Goal: Information Seeking & Learning: Find specific fact

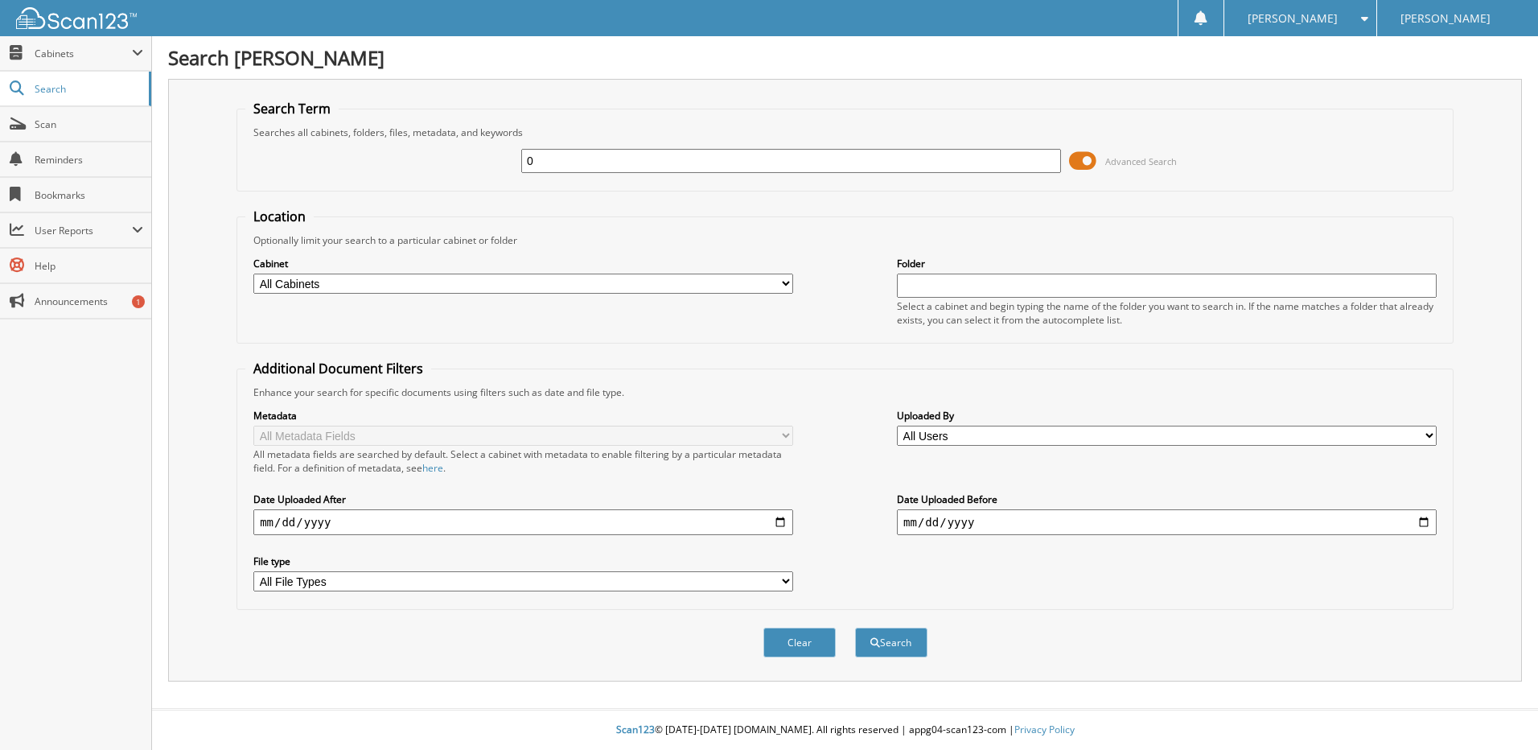
drag, startPoint x: 596, startPoint y: 163, endPoint x: 525, endPoint y: 163, distance: 70.8
click at [525, 163] on input "0" at bounding box center [791, 161] width 540 height 24
type input "39380"
click at [855, 627] on button "Search" at bounding box center [891, 642] width 72 height 30
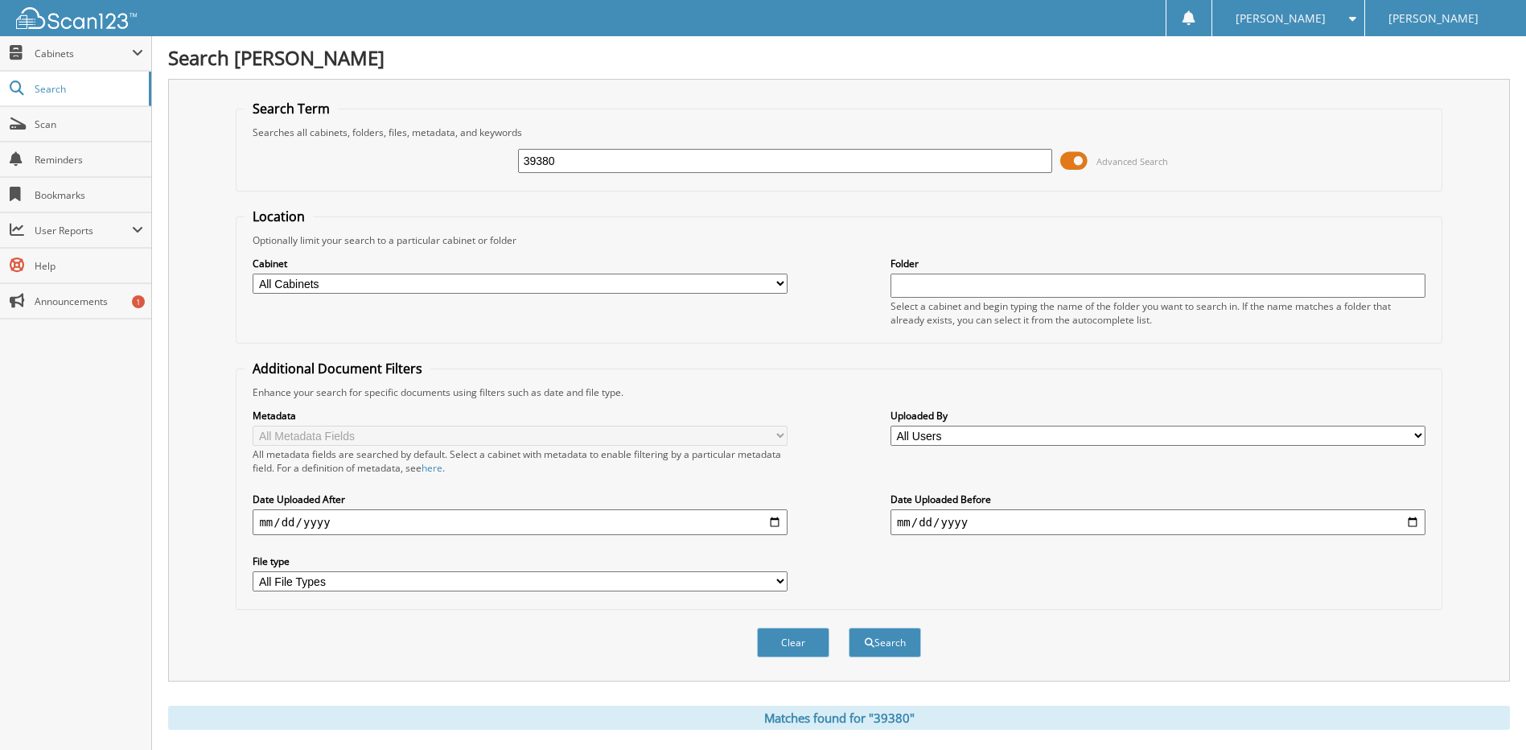
drag, startPoint x: 627, startPoint y: 161, endPoint x: 456, endPoint y: 164, distance: 170.6
click at [456, 164] on div "39380 Advanced Search" at bounding box center [839, 160] width 1188 height 43
type input "[PERSON_NAME]"
click at [849, 627] on button "Search" at bounding box center [885, 642] width 72 height 30
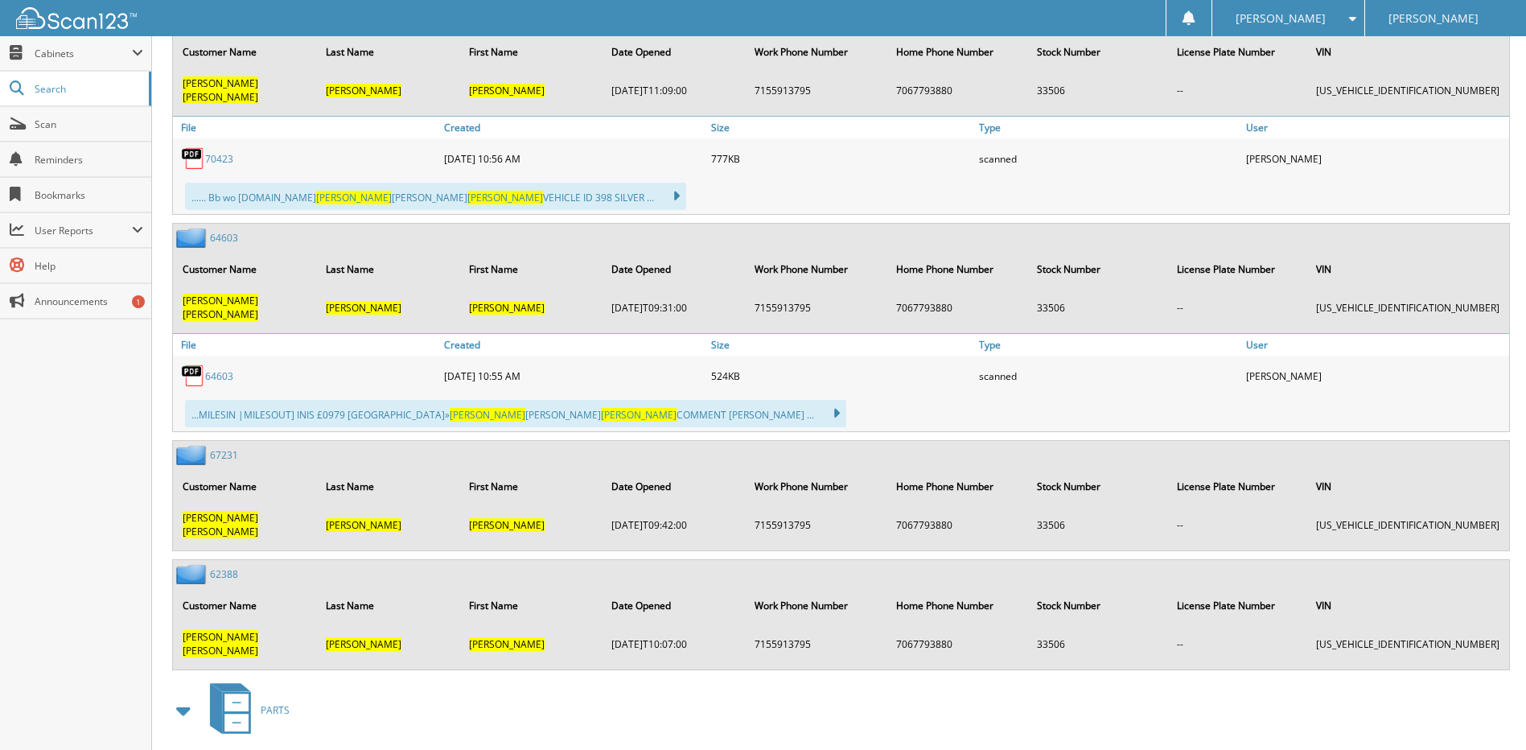
scroll to position [1287, 0]
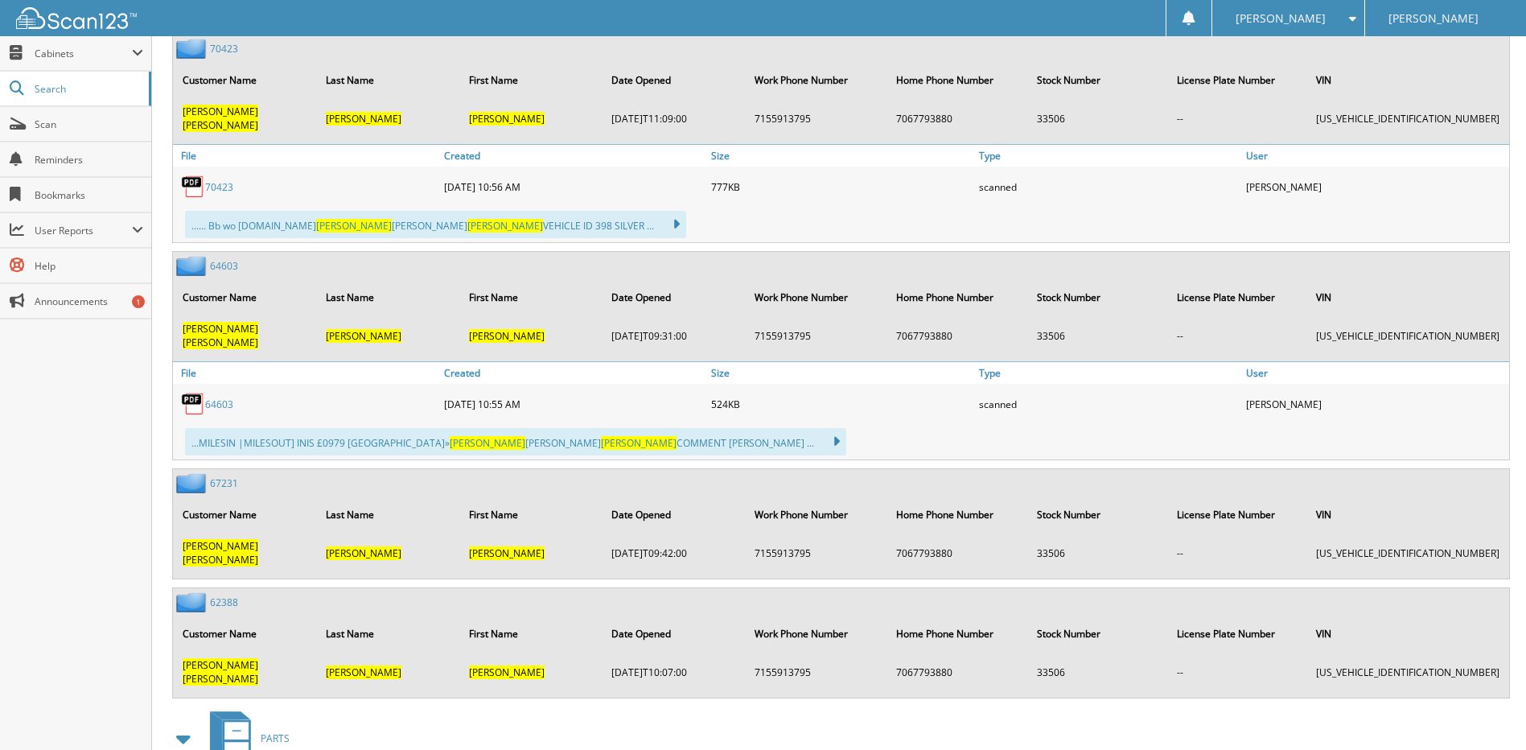
click at [229, 180] on link "70423" at bounding box center [219, 187] width 28 height 14
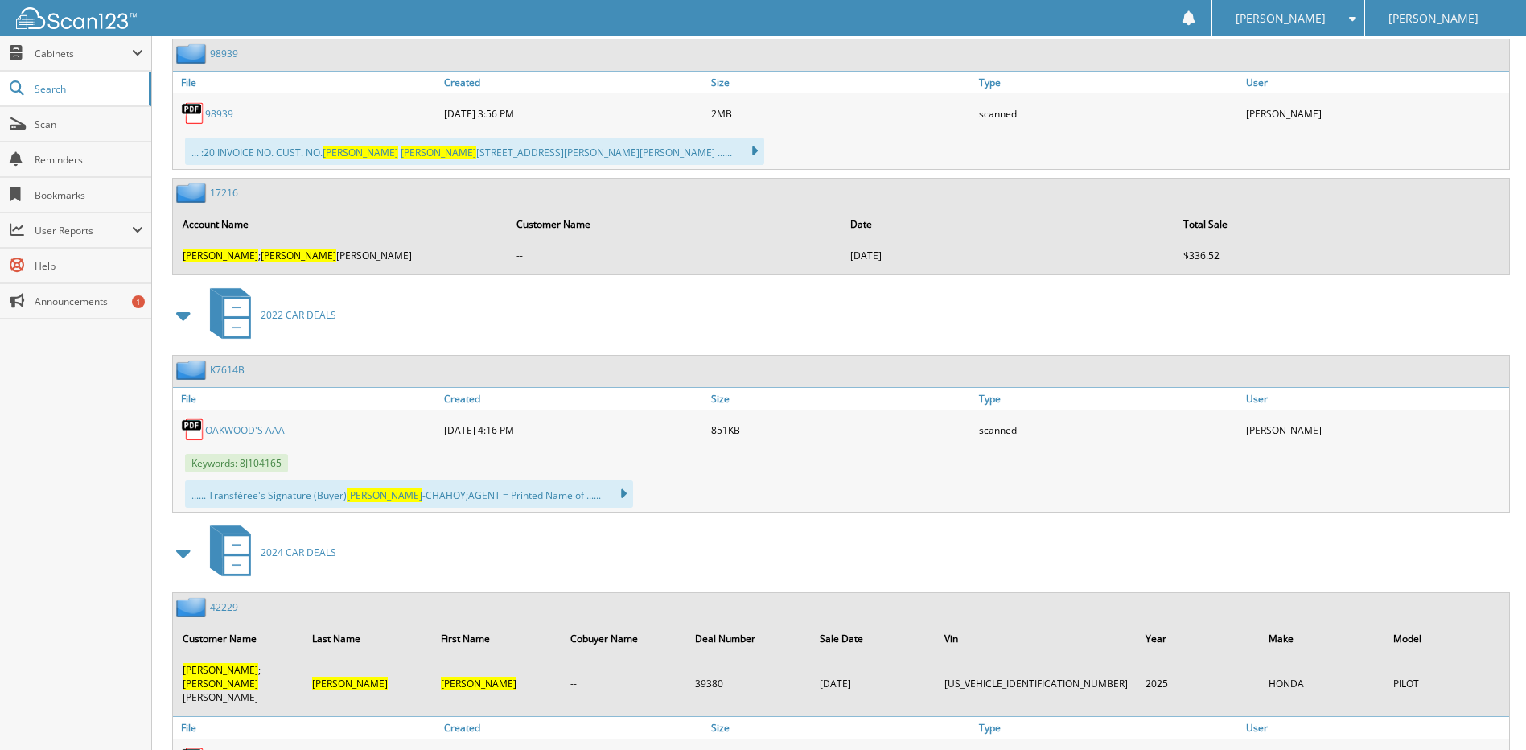
scroll to position [2050, 0]
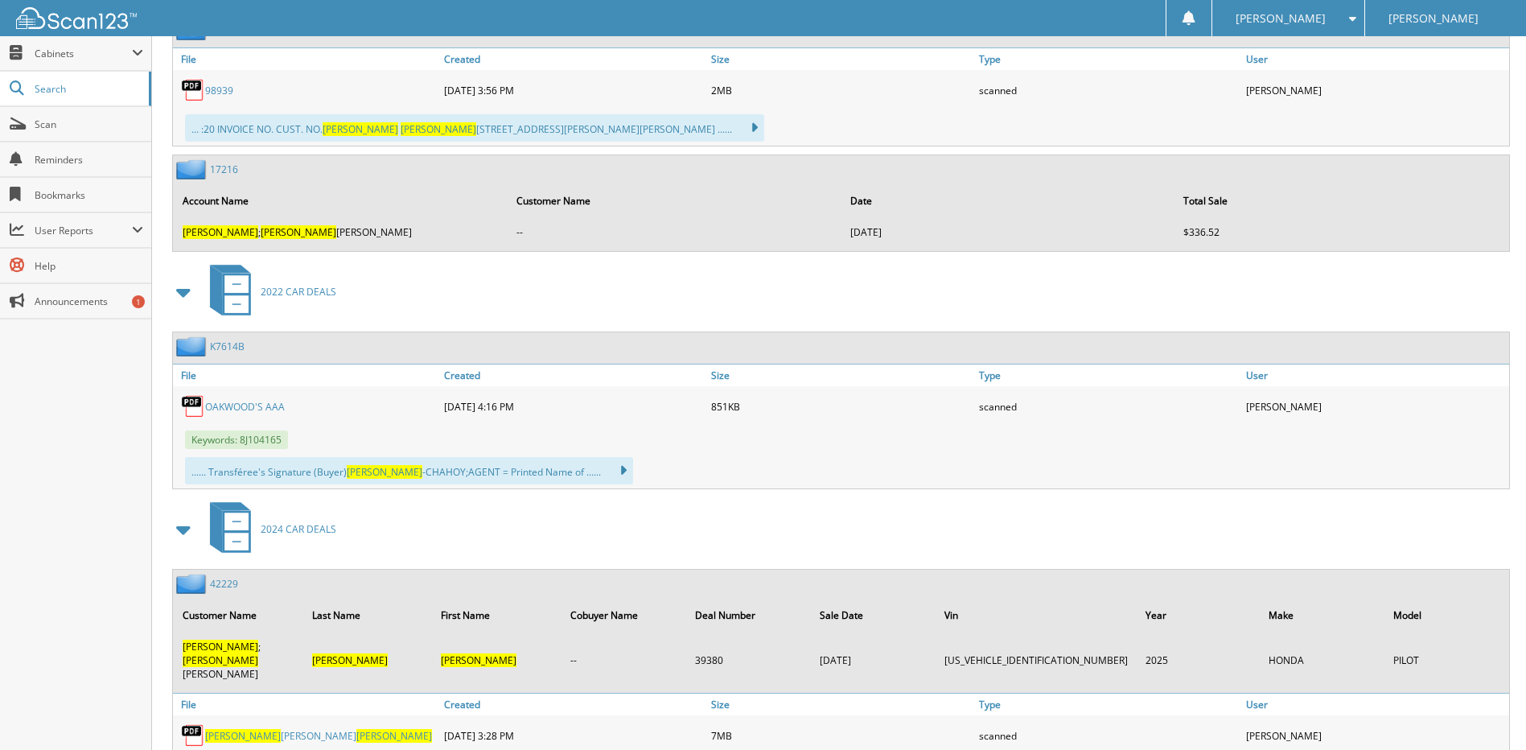
click at [206, 729] on span "KENNETH" at bounding box center [243, 736] width 76 height 14
